Goal: Information Seeking & Learning: Learn about a topic

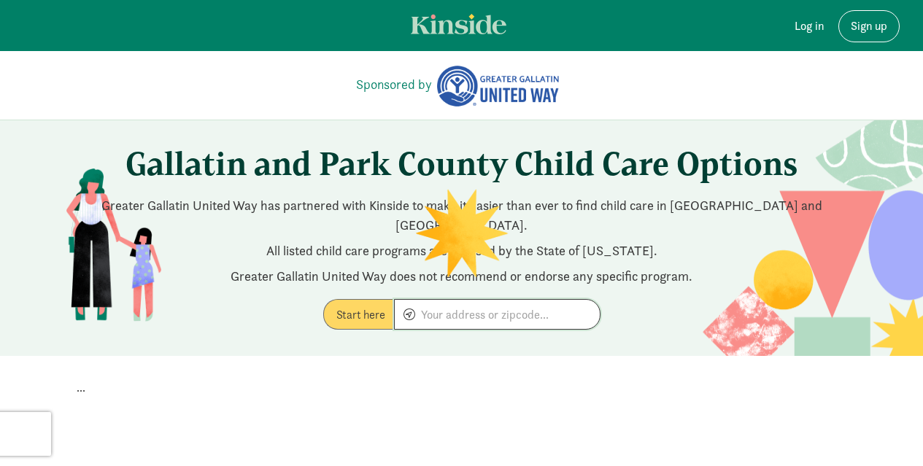
click at [524, 301] on input at bounding box center [497, 314] width 205 height 29
type input "b"
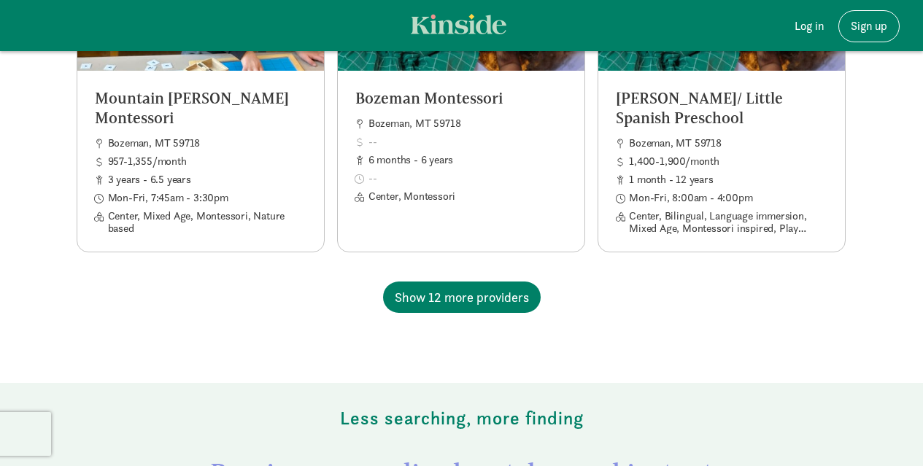
scroll to position [1478, 0]
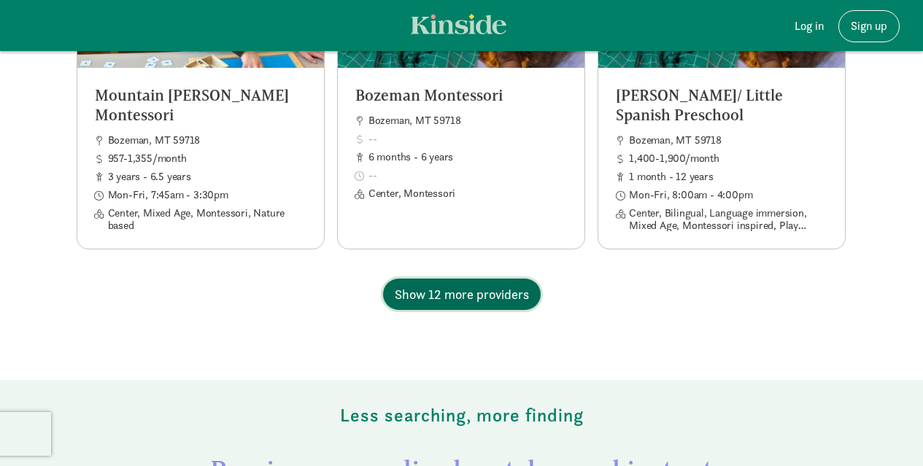
click at [479, 284] on span "Show 12 more providers" at bounding box center [462, 294] width 134 height 20
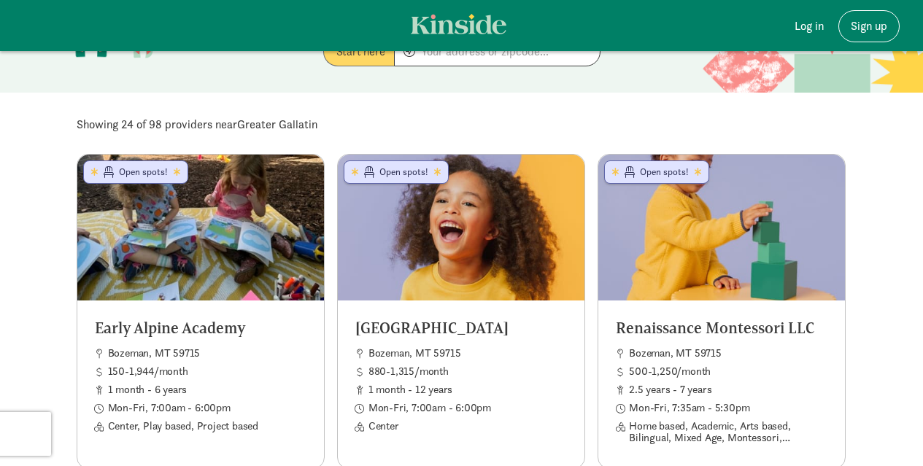
scroll to position [254, 0]
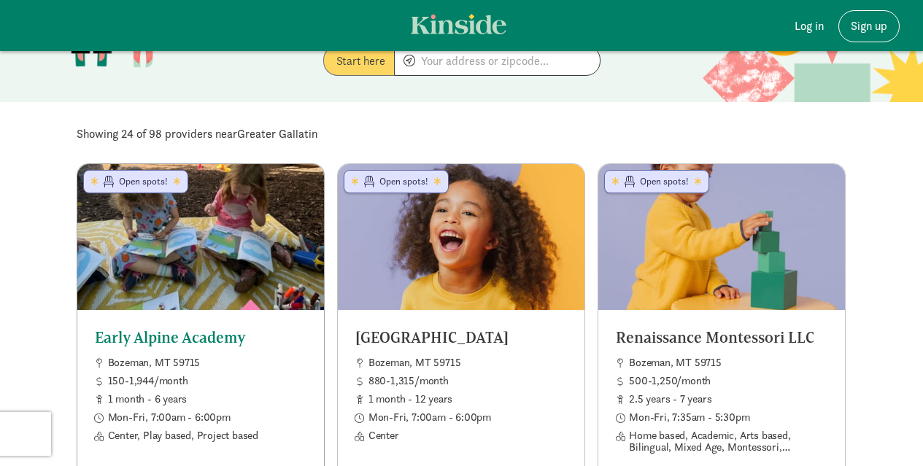
click at [140, 175] on span "Open spots!" at bounding box center [145, 181] width 52 height 13
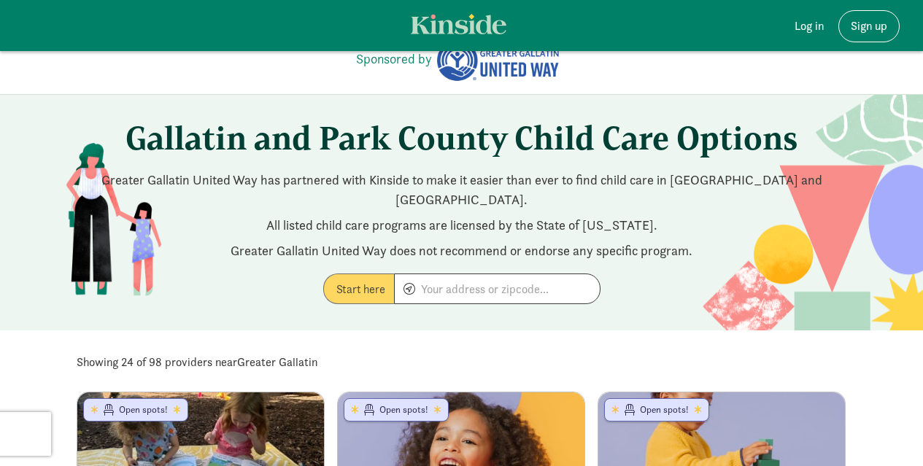
scroll to position [0, 0]
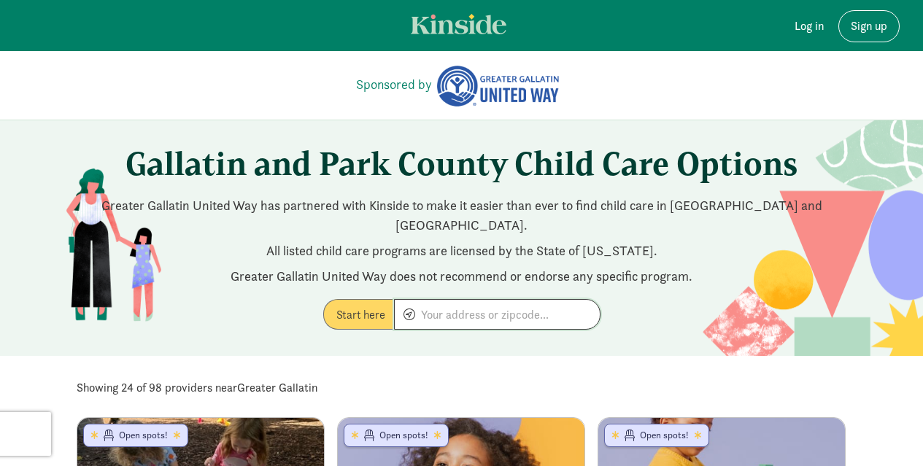
click at [484, 300] on input at bounding box center [497, 314] width 205 height 29
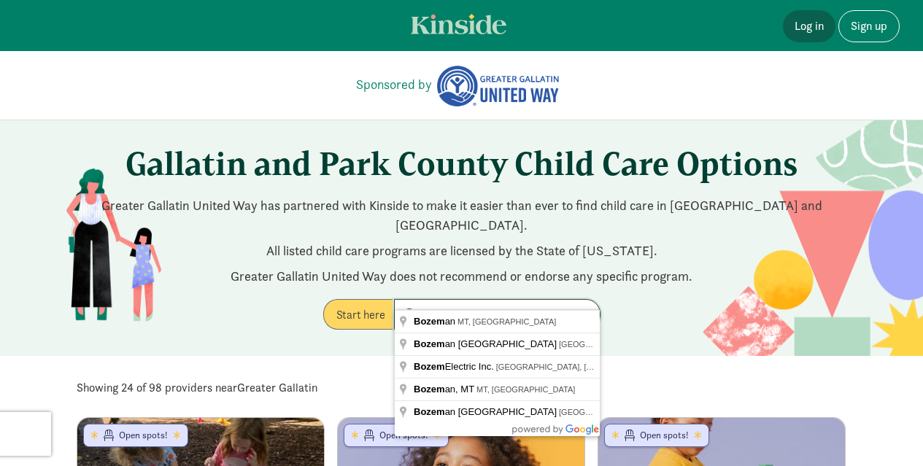
type input "bozem"
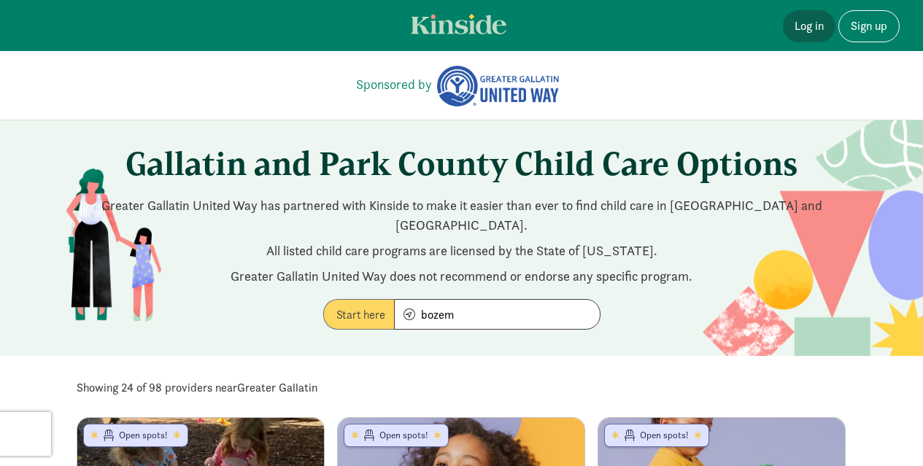
click at [810, 26] on link "Log in" at bounding box center [809, 26] width 53 height 32
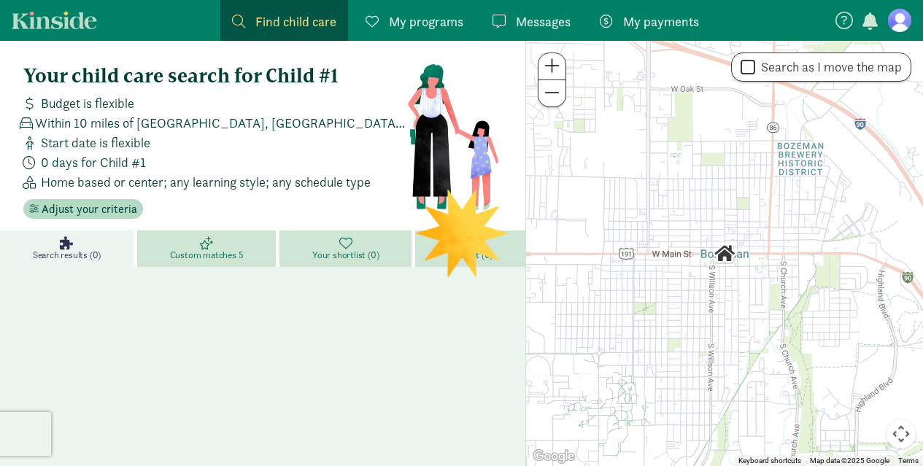
click at [557, 101] on span at bounding box center [551, 93] width 15 height 18
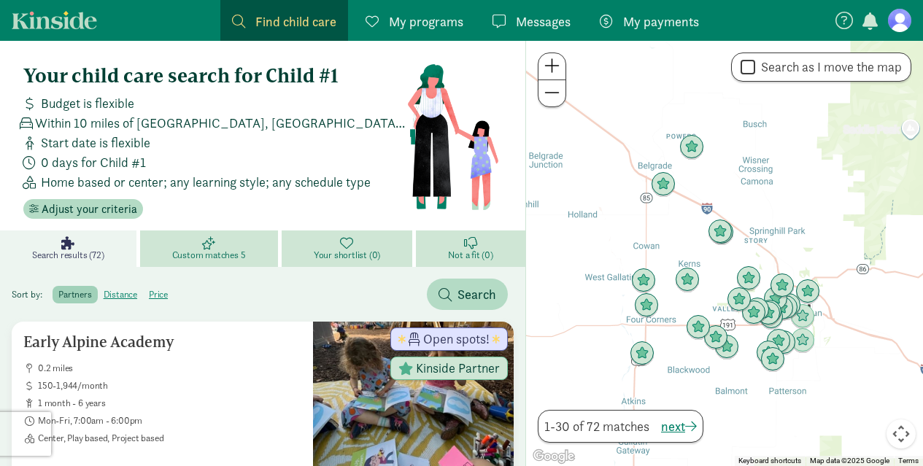
click at [552, 57] on span at bounding box center [551, 66] width 15 height 18
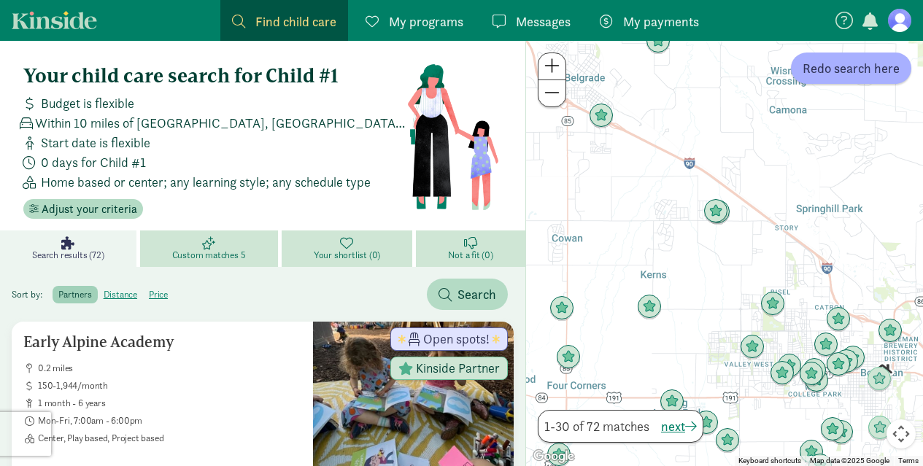
click at [552, 57] on span at bounding box center [551, 66] width 15 height 18
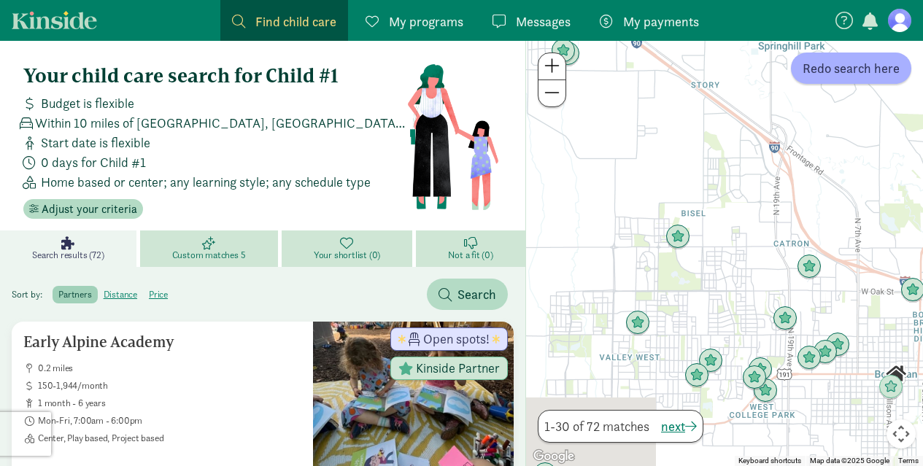
drag, startPoint x: 721, startPoint y: 322, endPoint x: 535, endPoint y: 177, distance: 234.9
click at [535, 177] on div at bounding box center [724, 253] width 397 height 425
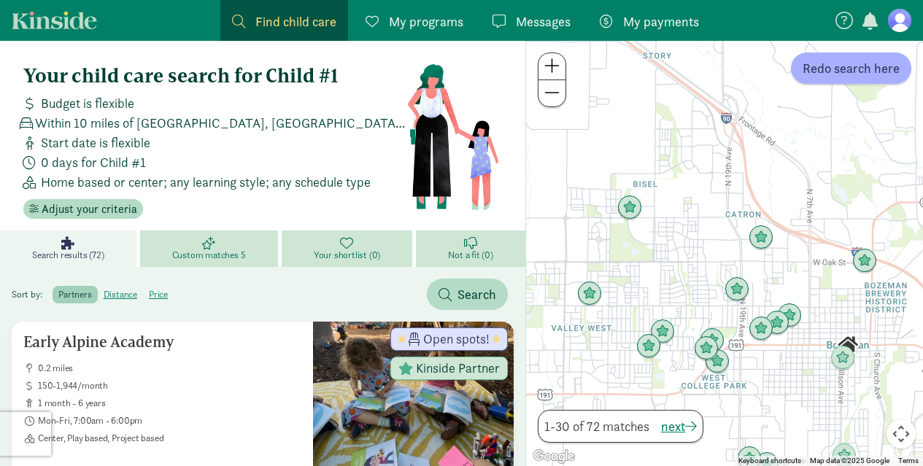
click at [546, 68] on span at bounding box center [551, 66] width 15 height 18
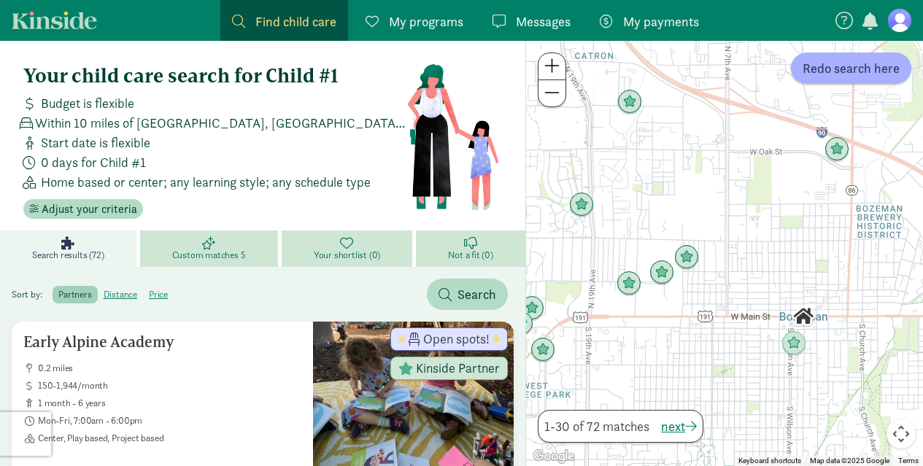
drag, startPoint x: 712, startPoint y: 215, endPoint x: 536, endPoint y: 94, distance: 213.5
click at [536, 94] on div at bounding box center [724, 253] width 397 height 425
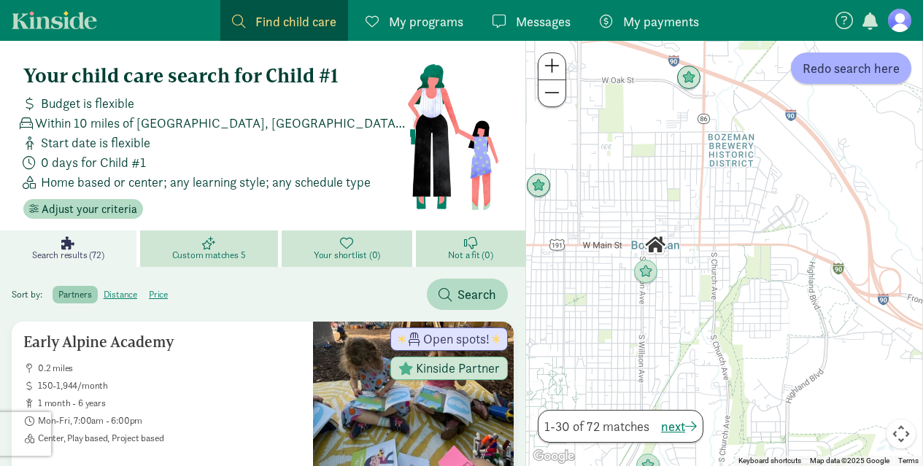
drag, startPoint x: 778, startPoint y: 218, endPoint x: 636, endPoint y: 147, distance: 158.9
click at [636, 147] on div at bounding box center [724, 253] width 397 height 425
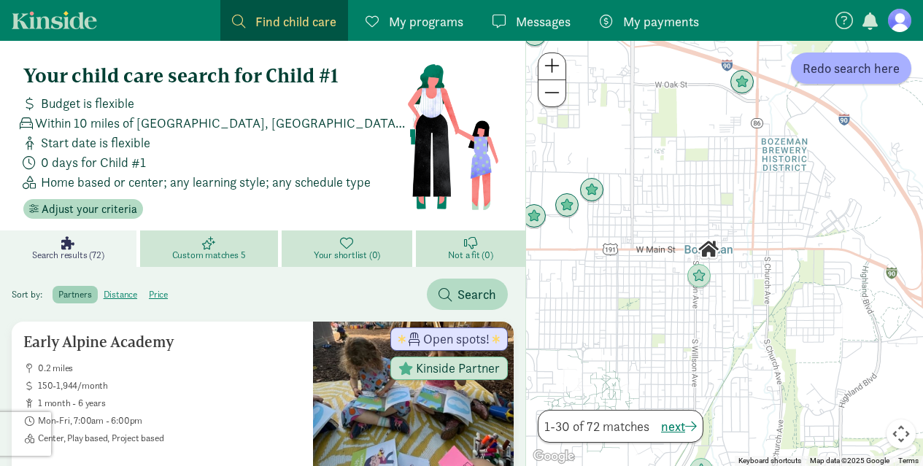
drag, startPoint x: 646, startPoint y: 159, endPoint x: 710, endPoint y: 169, distance: 65.0
click at [710, 169] on div at bounding box center [724, 253] width 397 height 425
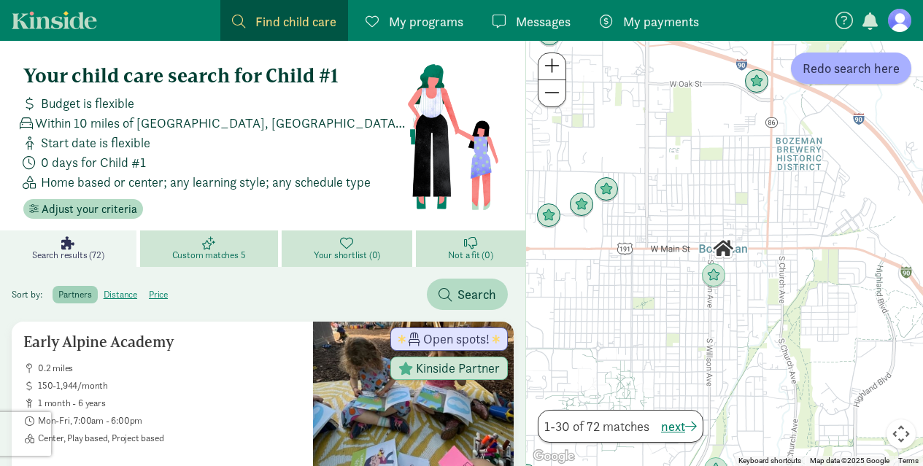
drag, startPoint x: 661, startPoint y: 169, endPoint x: 681, endPoint y: 171, distance: 19.8
click at [681, 171] on div at bounding box center [724, 253] width 397 height 425
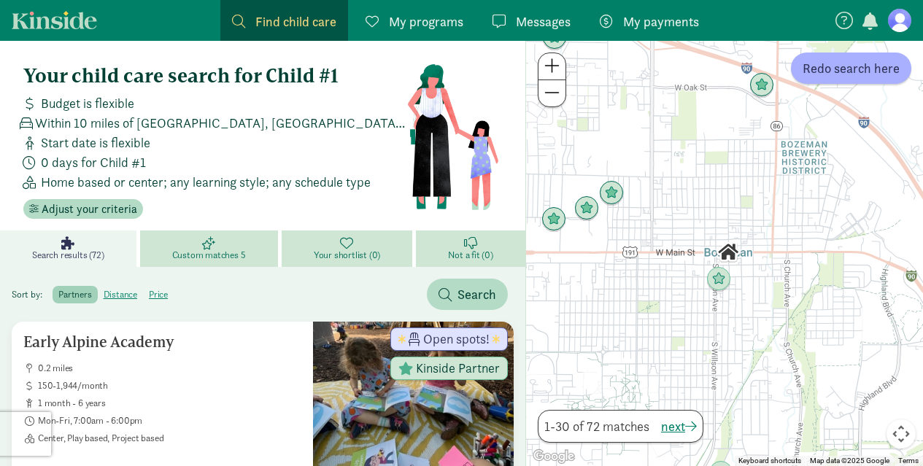
click at [546, 66] on span at bounding box center [551, 66] width 15 height 18
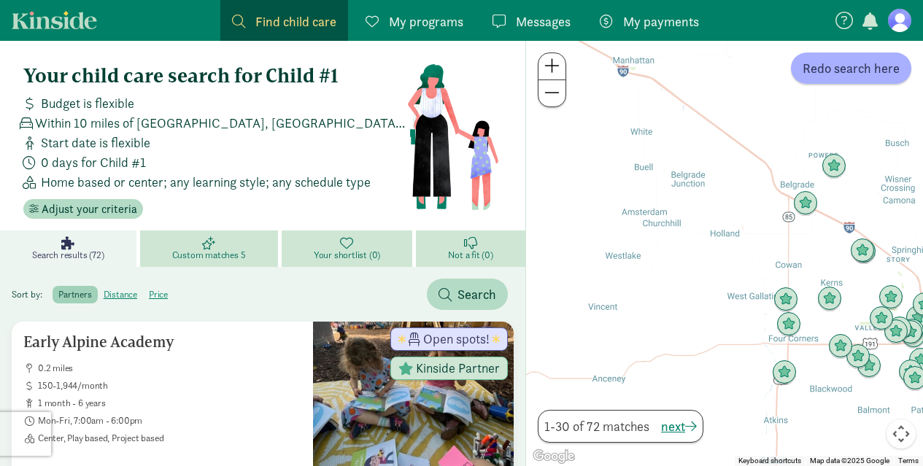
drag, startPoint x: 627, startPoint y: 163, endPoint x: 789, endPoint y: 190, distance: 165.0
click at [789, 190] on div at bounding box center [724, 253] width 397 height 425
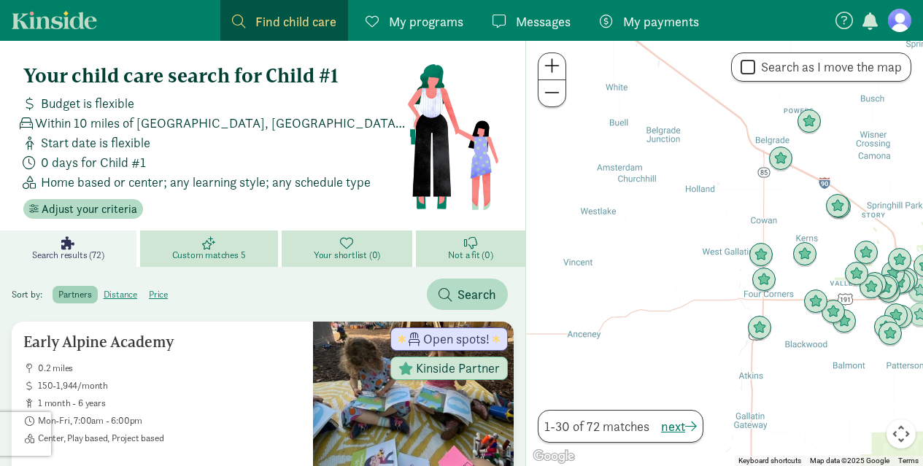
drag, startPoint x: 753, startPoint y: 242, endPoint x: 673, endPoint y: 90, distance: 172.6
click at [673, 90] on div at bounding box center [724, 253] width 397 height 425
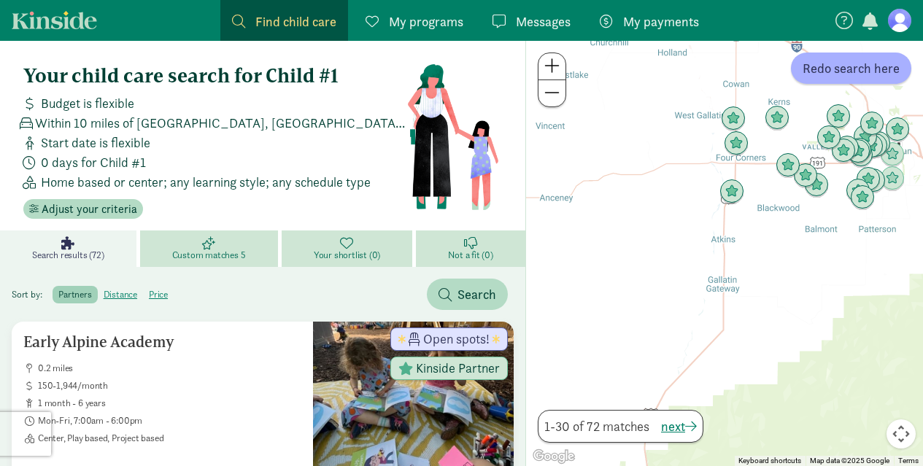
click at [557, 93] on span at bounding box center [551, 93] width 15 height 18
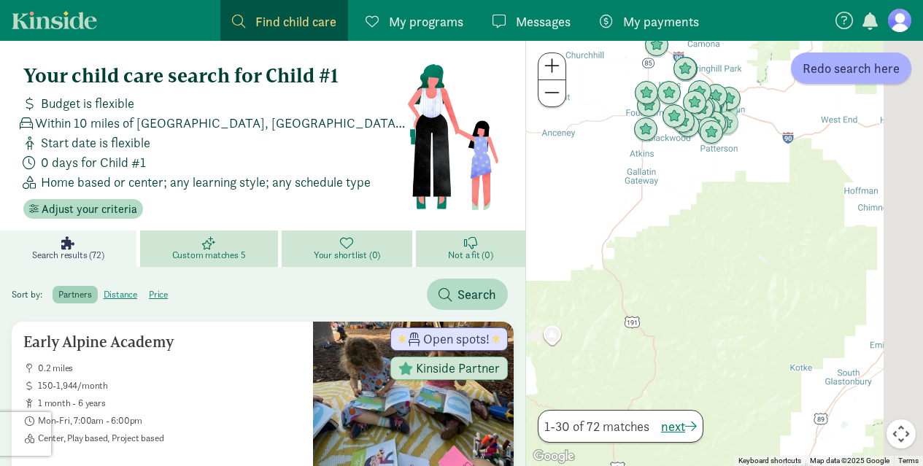
drag, startPoint x: 703, startPoint y: 305, endPoint x: 618, endPoint y: 209, distance: 128.7
click at [618, 209] on div at bounding box center [724, 253] width 397 height 425
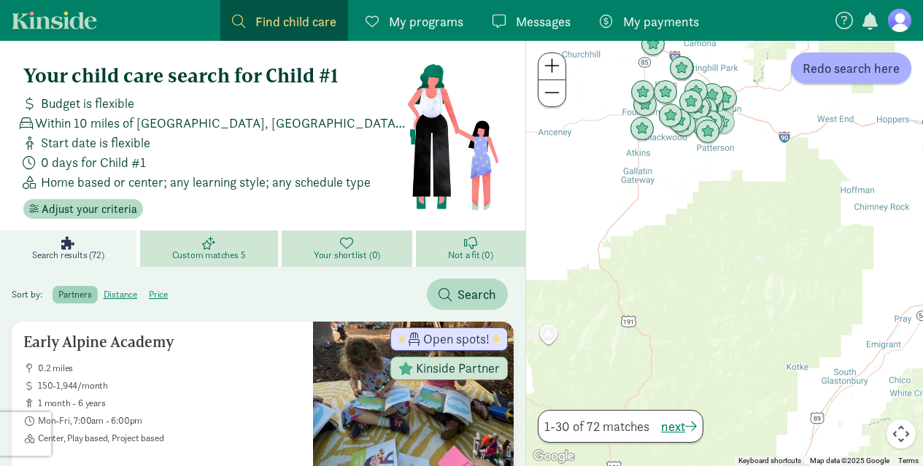
click at [554, 106] on button at bounding box center [551, 93] width 27 height 26
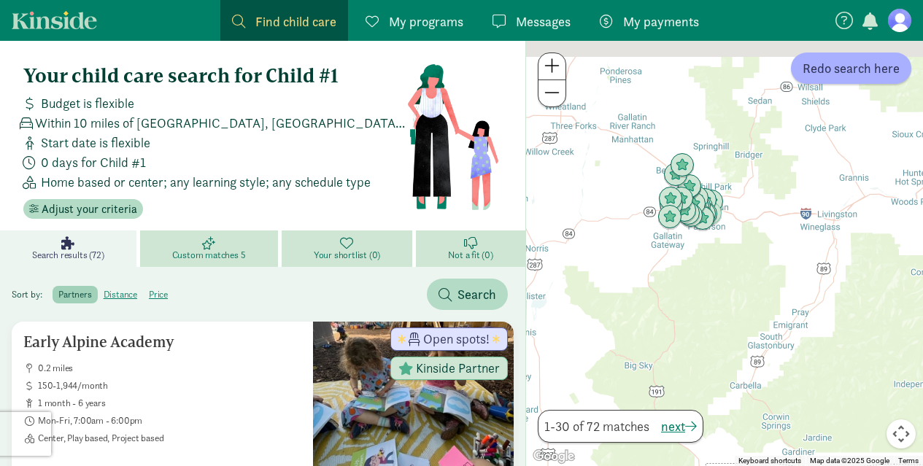
drag, startPoint x: 691, startPoint y: 275, endPoint x: 680, endPoint y: 308, distance: 34.8
click at [680, 308] on div at bounding box center [724, 253] width 397 height 425
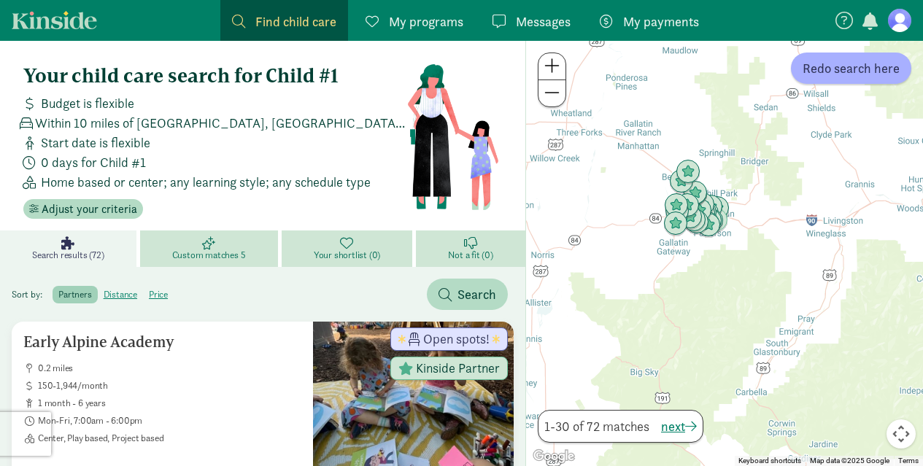
click at [550, 71] on span at bounding box center [551, 66] width 15 height 18
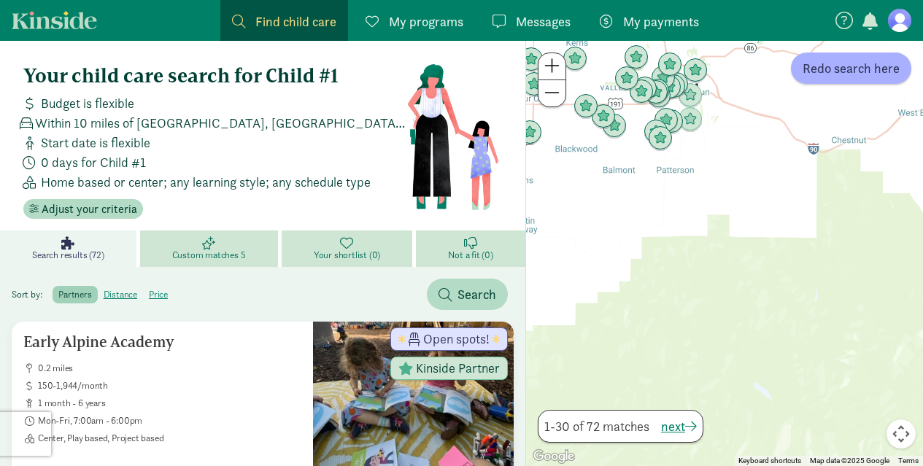
click at [547, 71] on span at bounding box center [551, 66] width 15 height 18
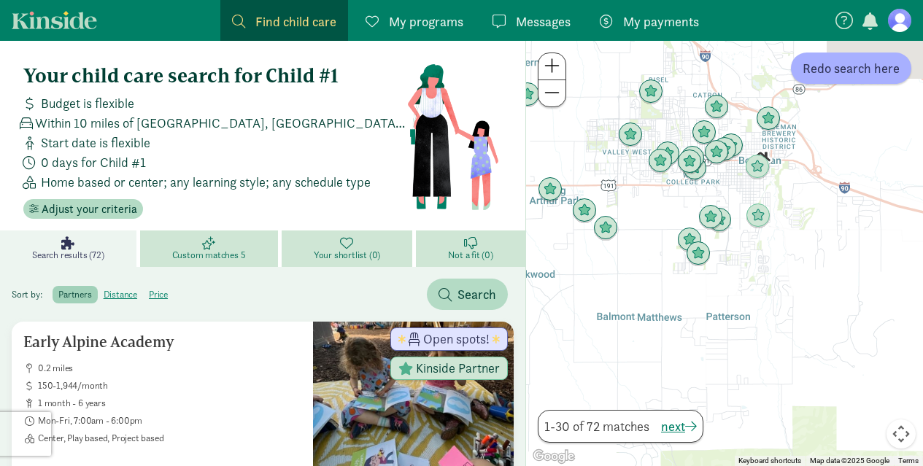
drag, startPoint x: 684, startPoint y: 101, endPoint x: 789, endPoint y: 338, distance: 259.3
click at [789, 338] on div at bounding box center [724, 253] width 397 height 425
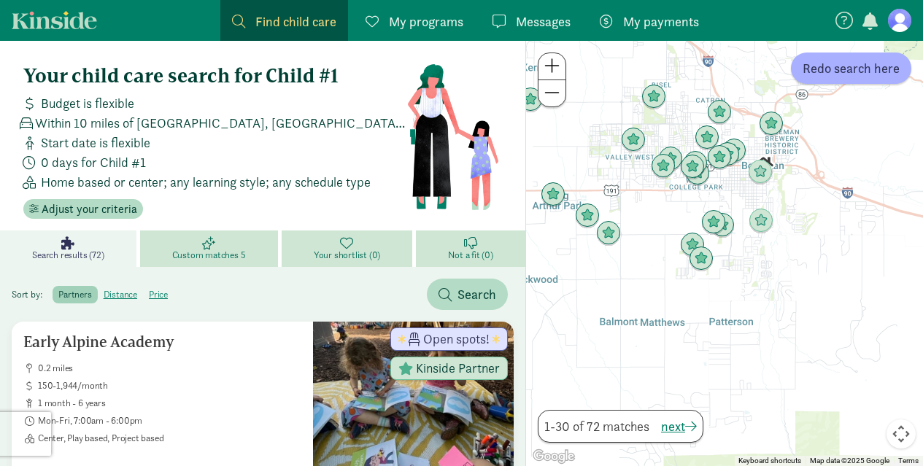
click at [550, 59] on span at bounding box center [551, 66] width 15 height 18
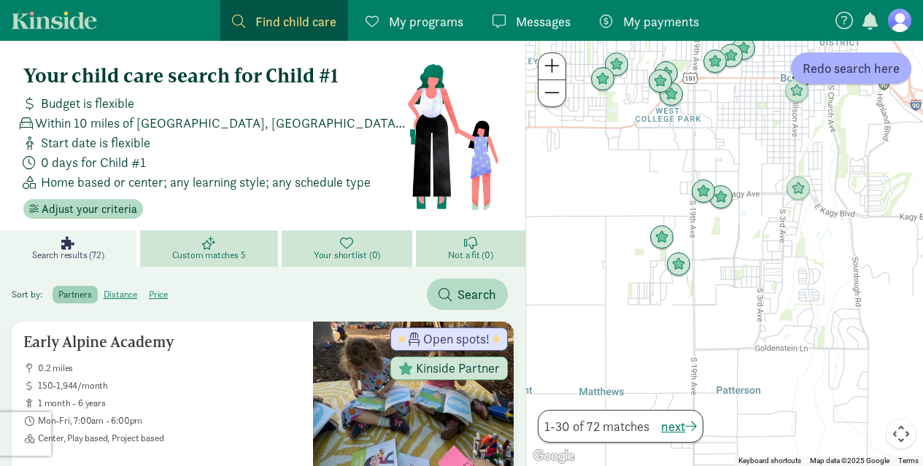
click at [556, 66] on span at bounding box center [551, 66] width 15 height 18
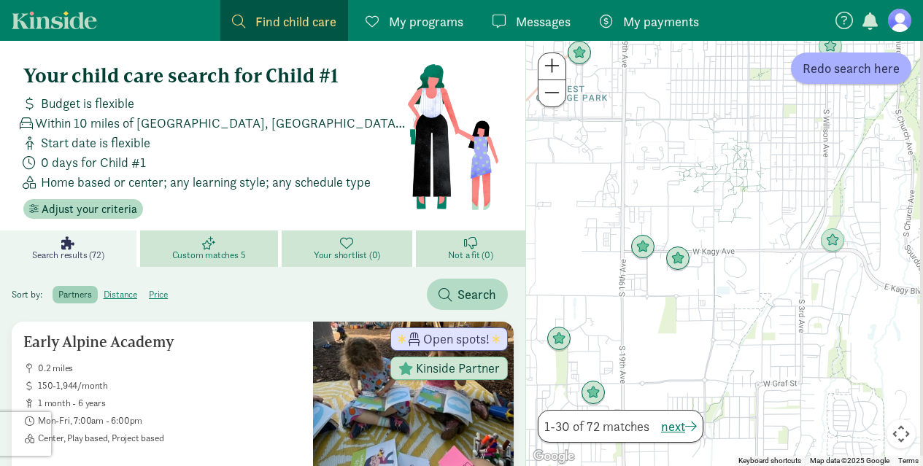
drag, startPoint x: 767, startPoint y: 99, endPoint x: 723, endPoint y: 238, distance: 145.6
click at [723, 238] on div at bounding box center [724, 253] width 397 height 425
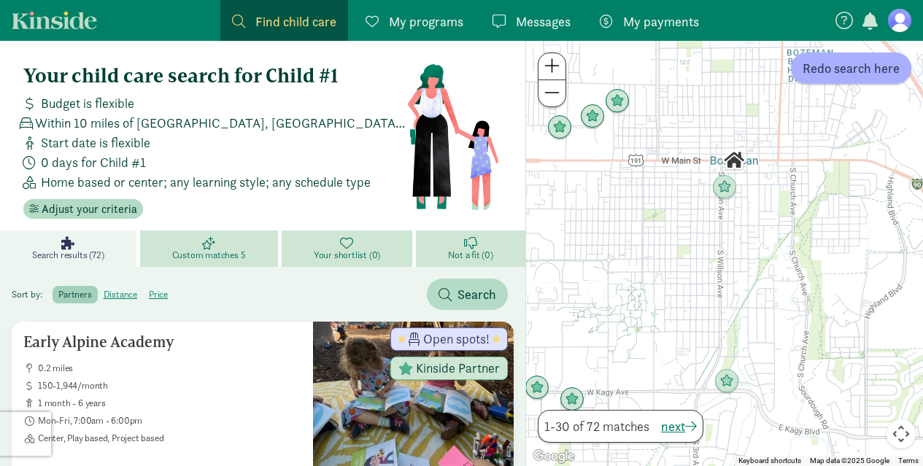
drag, startPoint x: 742, startPoint y: 123, endPoint x: 639, endPoint y: 250, distance: 163.4
click at [639, 250] on div at bounding box center [724, 253] width 397 height 425
